Goal: Task Accomplishment & Management: Manage account settings

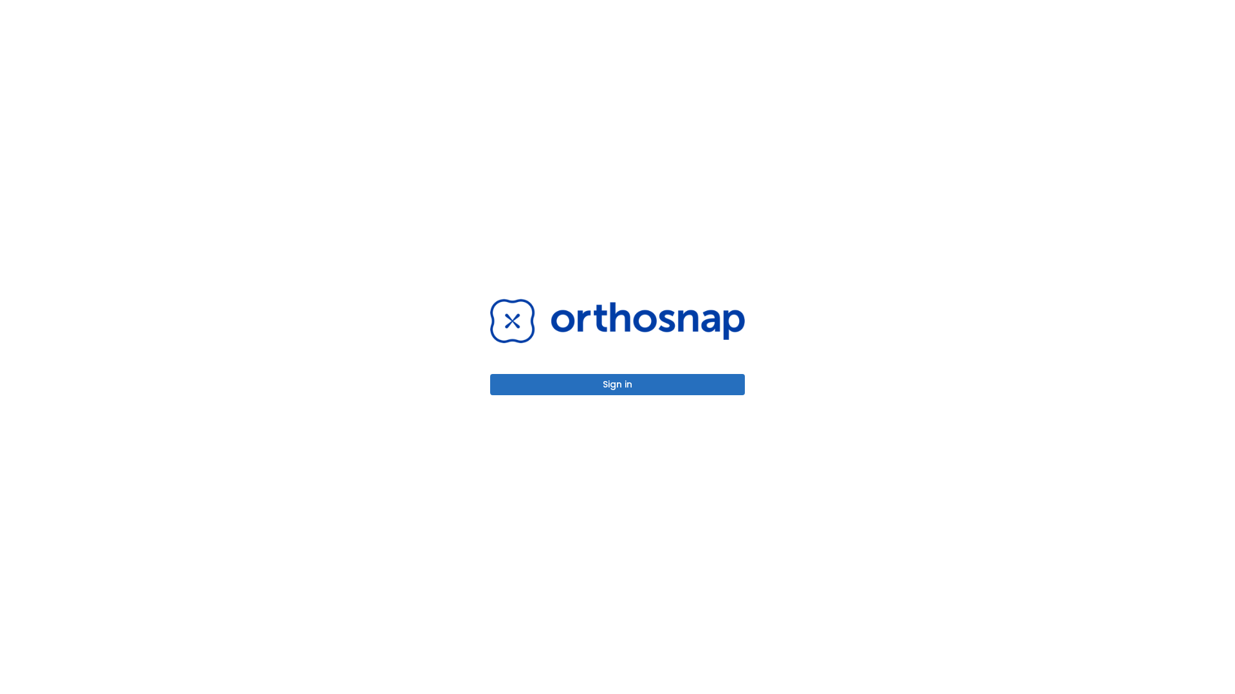
click at [617, 385] on button "Sign in" at bounding box center [617, 384] width 255 height 21
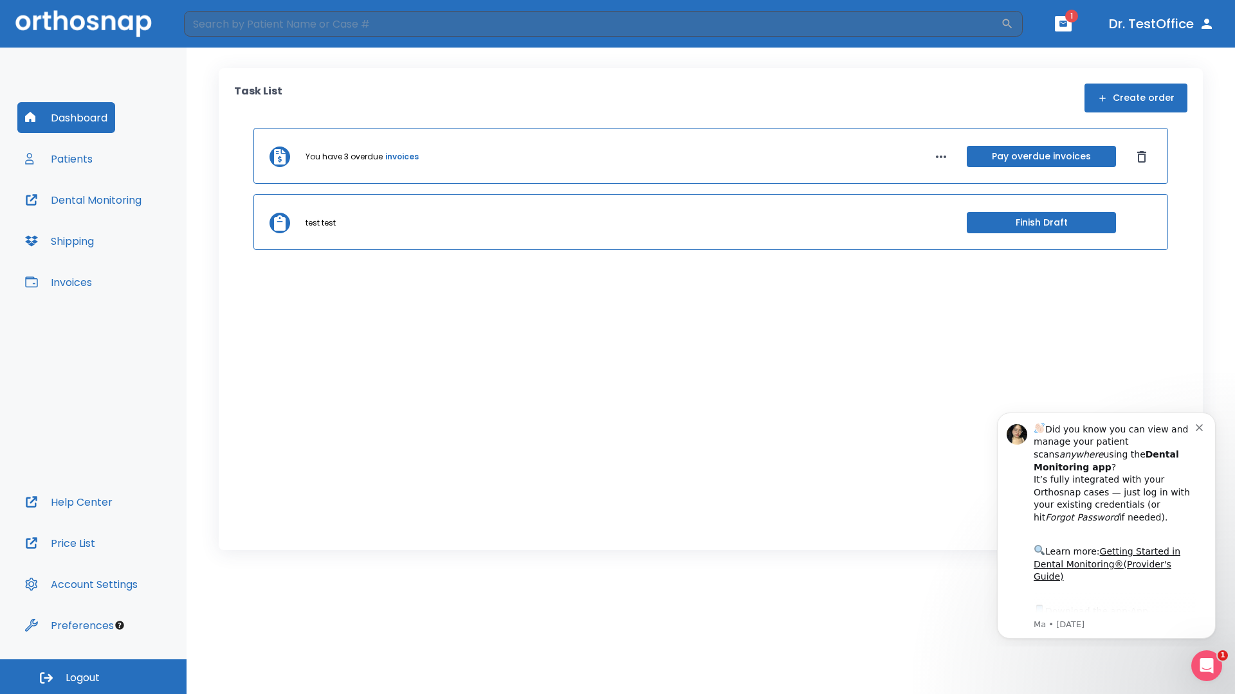
click at [93, 677] on span "Logout" at bounding box center [83, 678] width 34 height 14
